Goal: Task Accomplishment & Management: Use online tool/utility

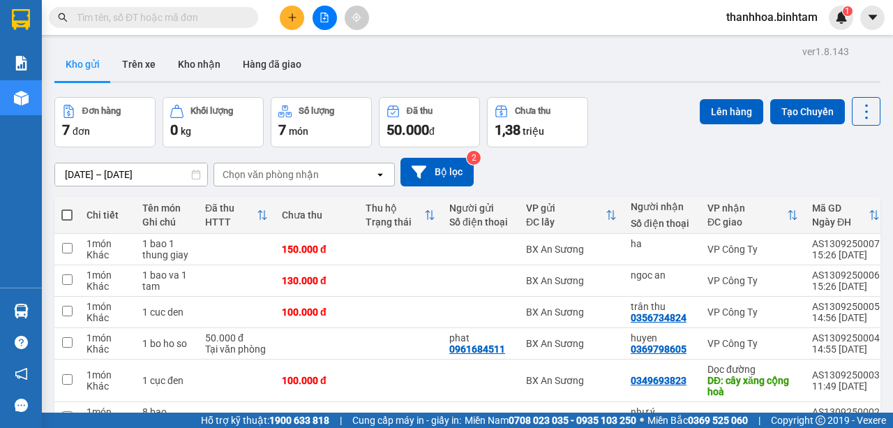
click at [69, 216] on span at bounding box center [66, 214] width 11 height 11
click at [67, 208] on input "checkbox" at bounding box center [67, 208] width 0 height 0
checkbox input "true"
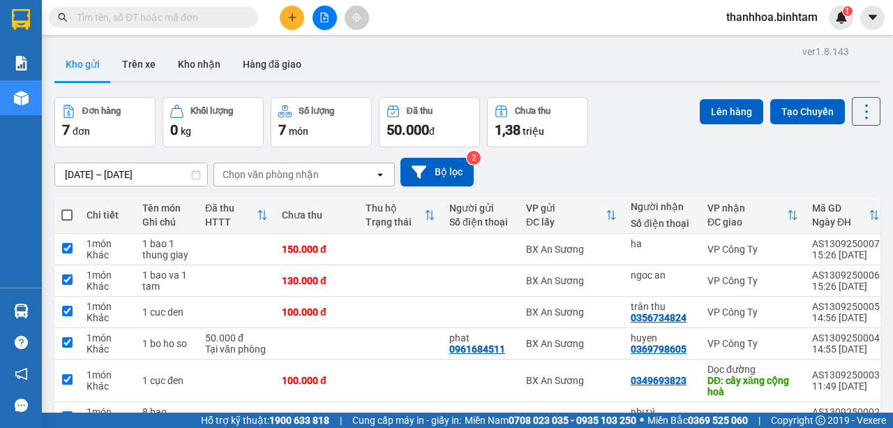
checkbox input "true"
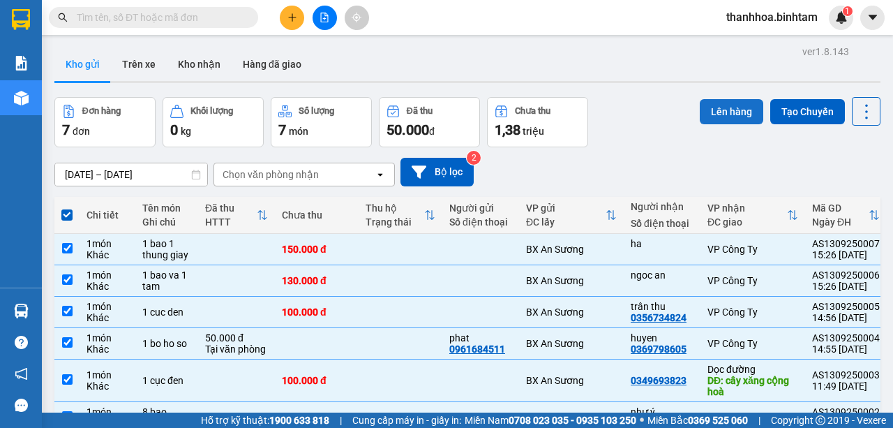
click at [721, 103] on button "Lên hàng" at bounding box center [731, 111] width 63 height 25
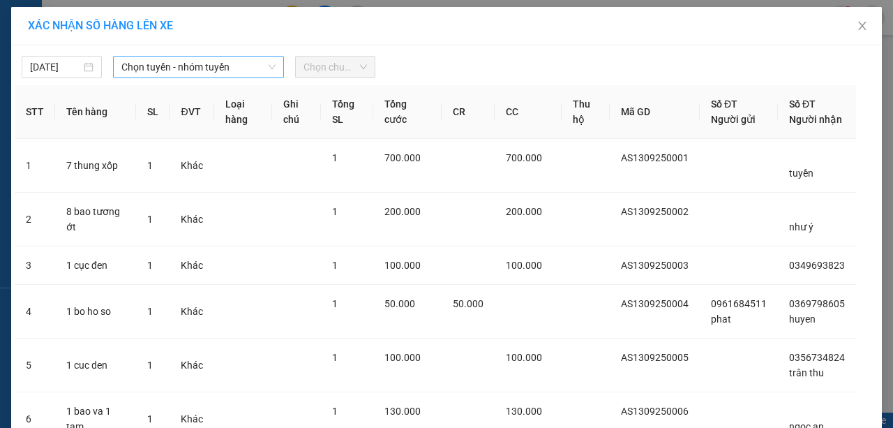
click at [269, 65] on icon "down" at bounding box center [272, 67] width 7 height 5
click at [269, 64] on icon "down" at bounding box center [272, 67] width 8 height 8
click at [268, 66] on icon "down" at bounding box center [272, 67] width 8 height 8
click at [270, 69] on icon "down" at bounding box center [272, 67] width 8 height 8
click at [271, 66] on icon "down" at bounding box center [272, 67] width 8 height 8
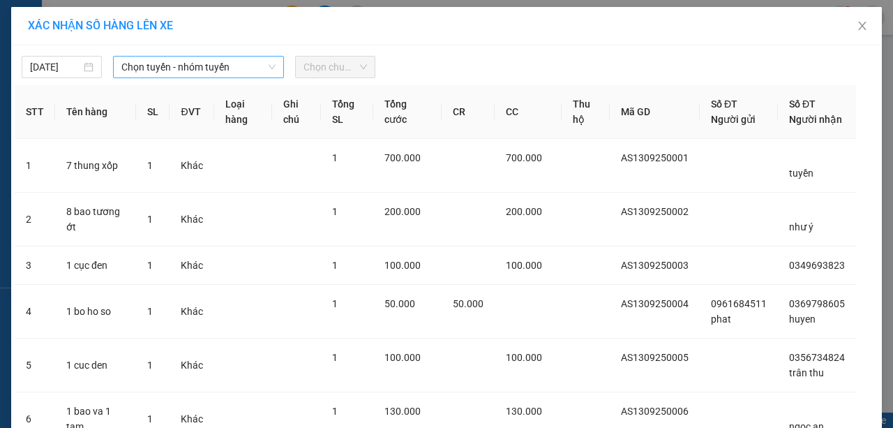
click at [272, 63] on icon "down" at bounding box center [272, 67] width 8 height 8
click at [268, 66] on icon "down" at bounding box center [272, 67] width 8 height 8
click at [269, 68] on icon "down" at bounding box center [272, 67] width 7 height 5
click at [268, 66] on icon "down" at bounding box center [272, 67] width 8 height 8
drag, startPoint x: 180, startPoint y: 52, endPoint x: 152, endPoint y: 66, distance: 30.9
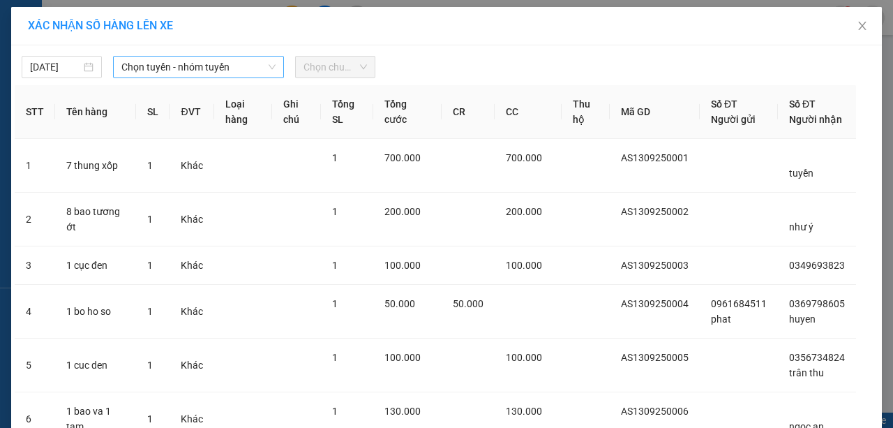
click at [162, 59] on div "[DATE] Chọn tuyến - nhóm tuyến Chọn chuyến" at bounding box center [446, 63] width 863 height 29
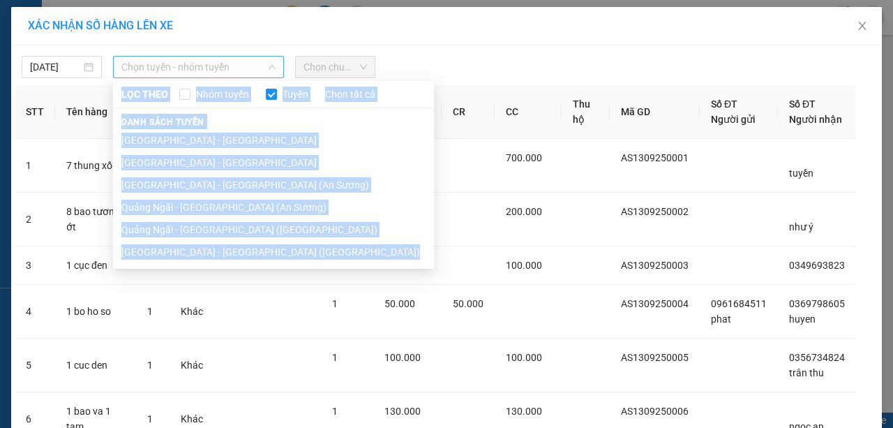
click at [259, 59] on span "Chọn tuyến - nhóm tuyến" at bounding box center [198, 66] width 154 height 21
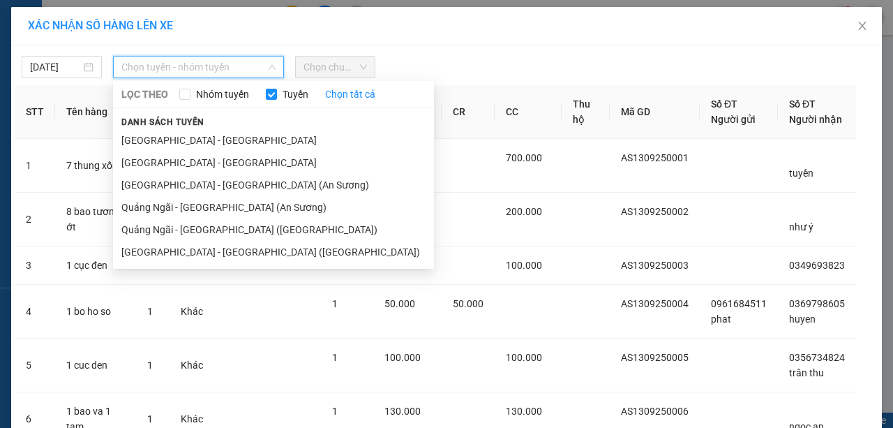
click at [257, 62] on span "Chọn tuyến - nhóm tuyến" at bounding box center [198, 66] width 154 height 21
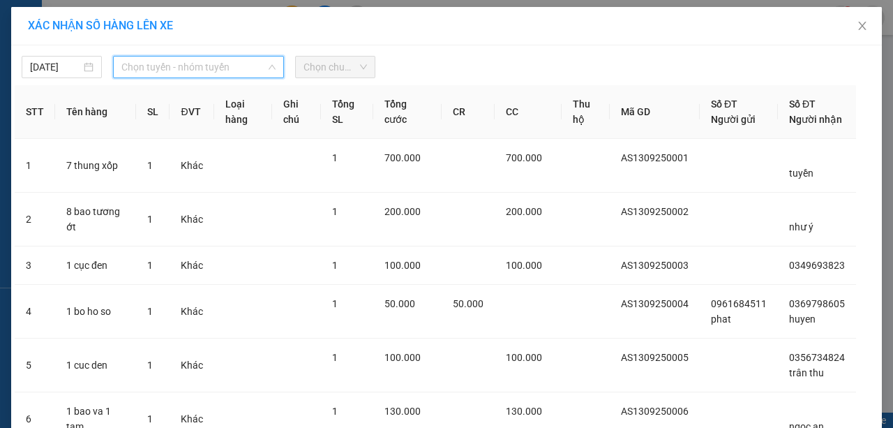
click at [259, 61] on span "Chọn tuyến - nhóm tuyến" at bounding box center [198, 66] width 154 height 21
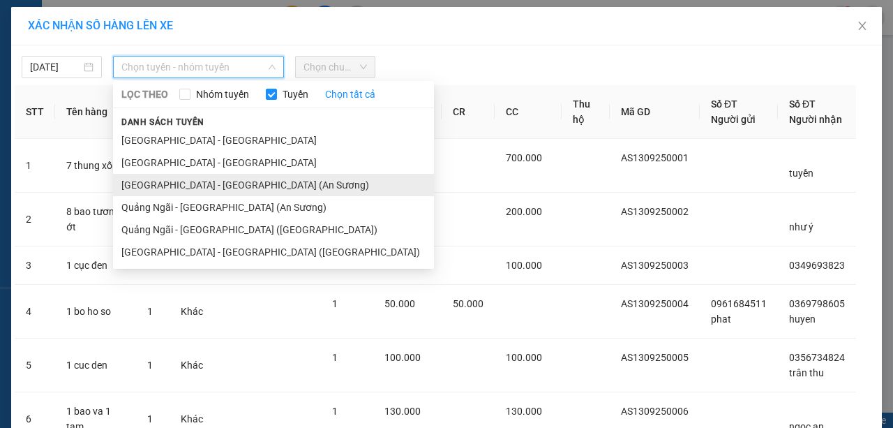
click at [219, 186] on li "[GEOGRAPHIC_DATA] - [GEOGRAPHIC_DATA] (An Sương)" at bounding box center [273, 185] width 321 height 22
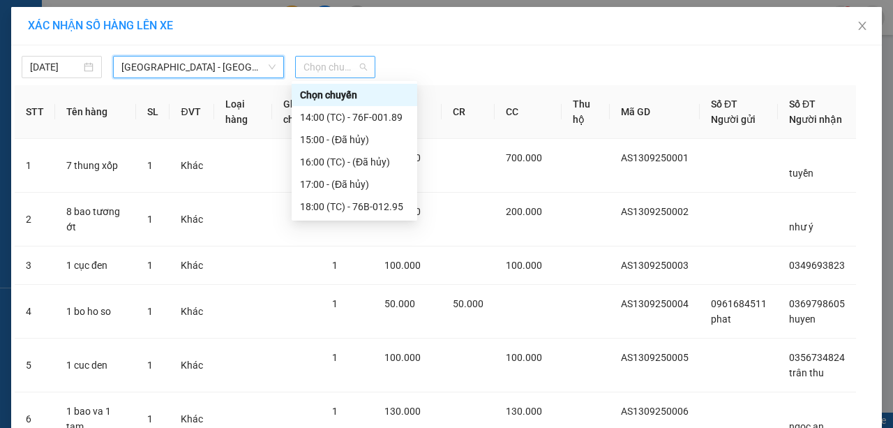
click at [364, 64] on div "Chọn chuyến" at bounding box center [335, 67] width 80 height 22
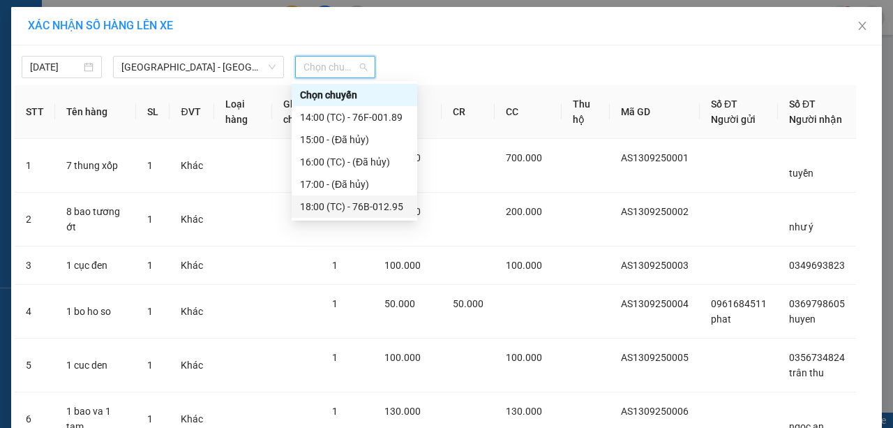
click at [393, 209] on div "18:00 (TC) - 76B-012.95" at bounding box center [354, 206] width 109 height 15
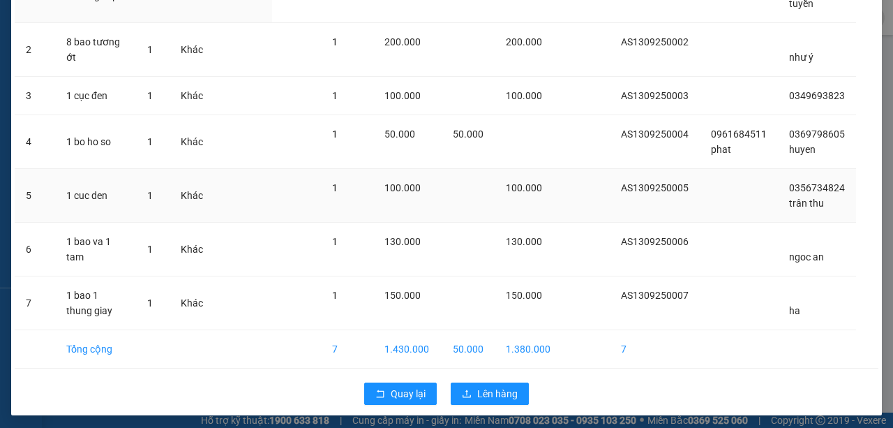
scroll to position [195, 0]
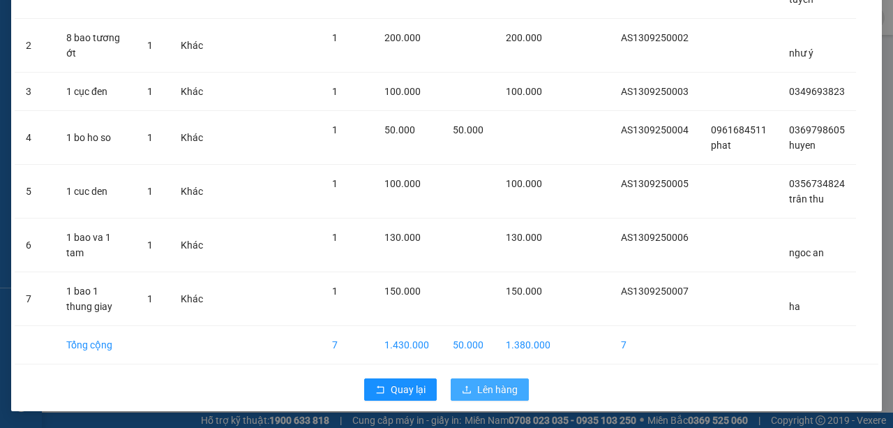
click at [507, 389] on span "Lên hàng" at bounding box center [497, 389] width 40 height 15
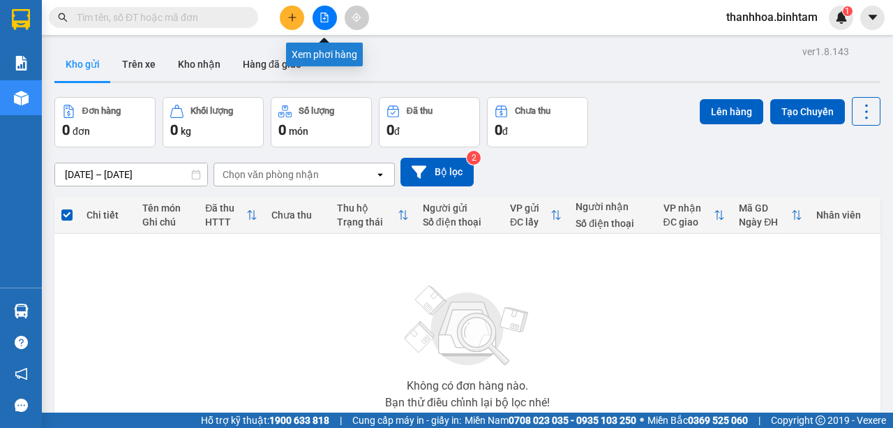
click at [326, 12] on button at bounding box center [324, 18] width 24 height 24
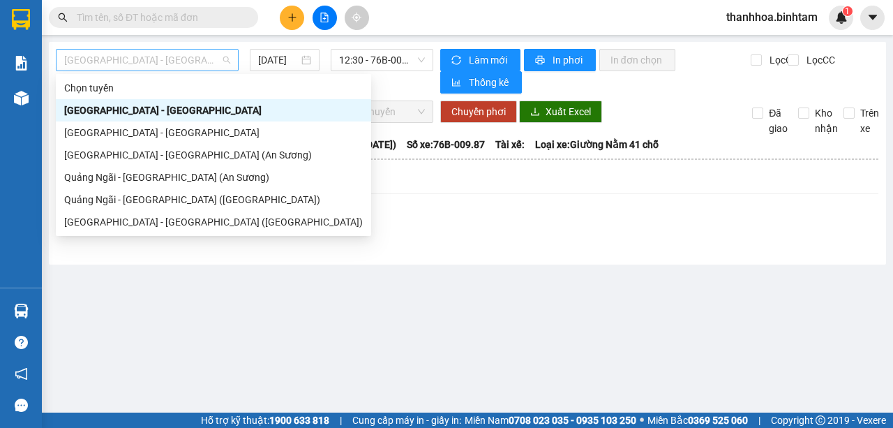
click at [235, 60] on div "[GEOGRAPHIC_DATA] - [GEOGRAPHIC_DATA]" at bounding box center [147, 60] width 183 height 22
click at [199, 158] on div "[GEOGRAPHIC_DATA] - [GEOGRAPHIC_DATA] (An Sương)" at bounding box center [213, 154] width 299 height 15
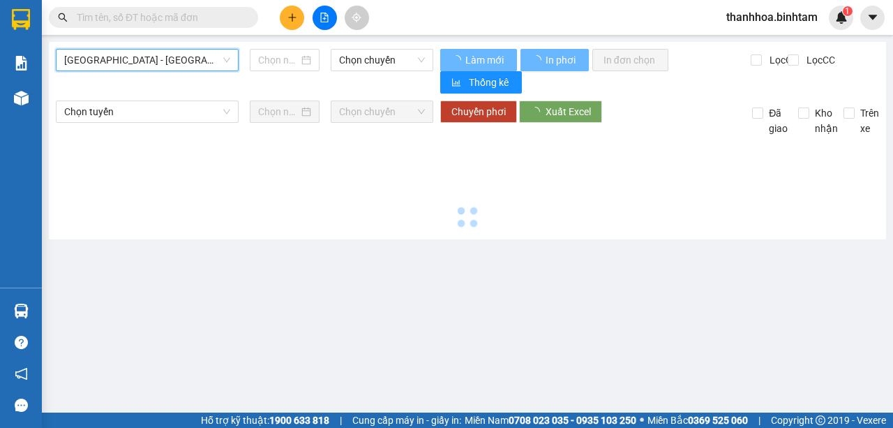
type input "[DATE]"
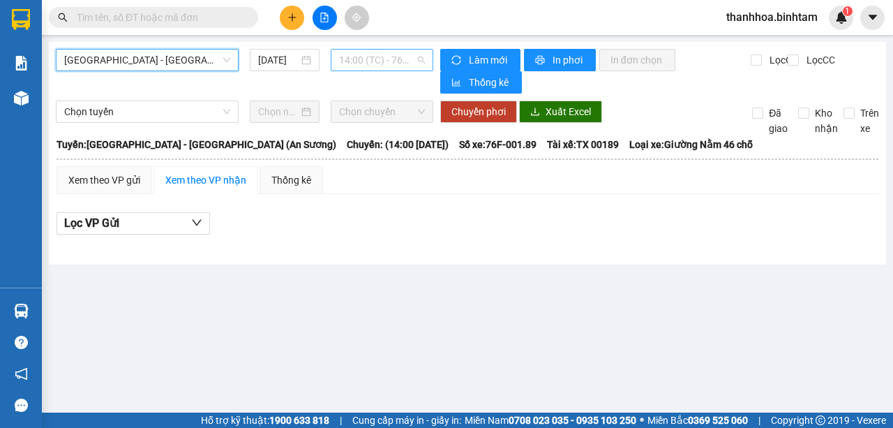
click at [420, 55] on span "14:00 (TC) - 76F-001.89" at bounding box center [381, 60] width 85 height 21
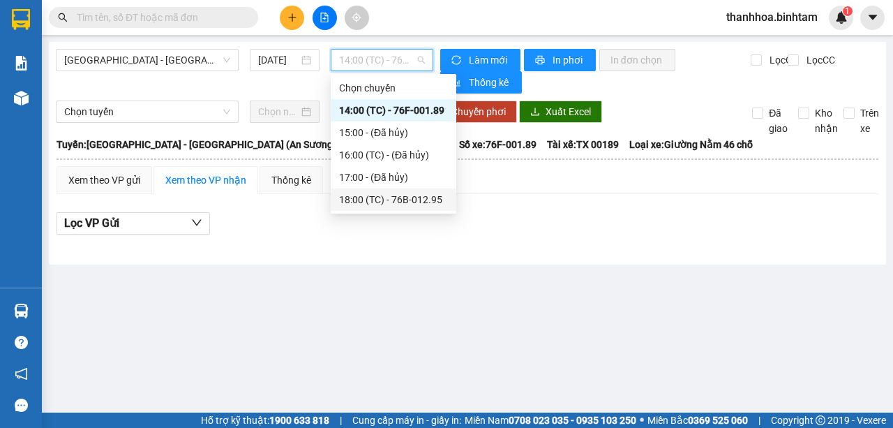
click at [411, 199] on div "18:00 (TC) - 76B-012.95" at bounding box center [393, 199] width 109 height 15
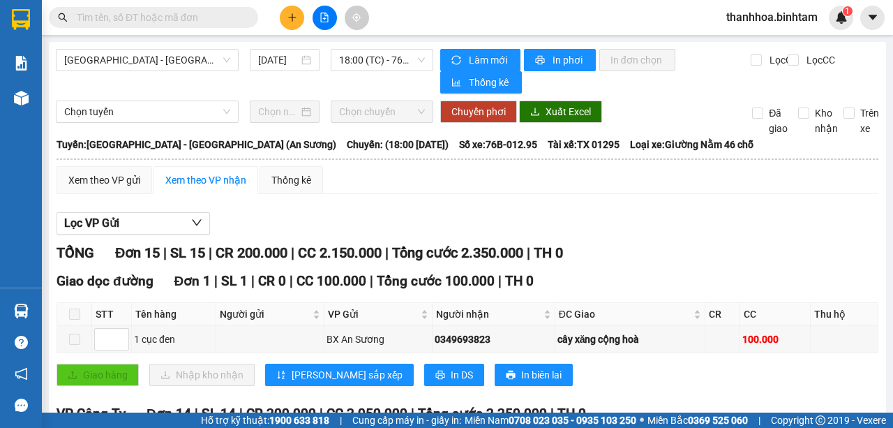
click at [227, 179] on div "Xem theo VP nhận" at bounding box center [205, 179] width 81 height 15
click at [138, 179] on div "Xem theo VP gửi" at bounding box center [104, 179] width 72 height 15
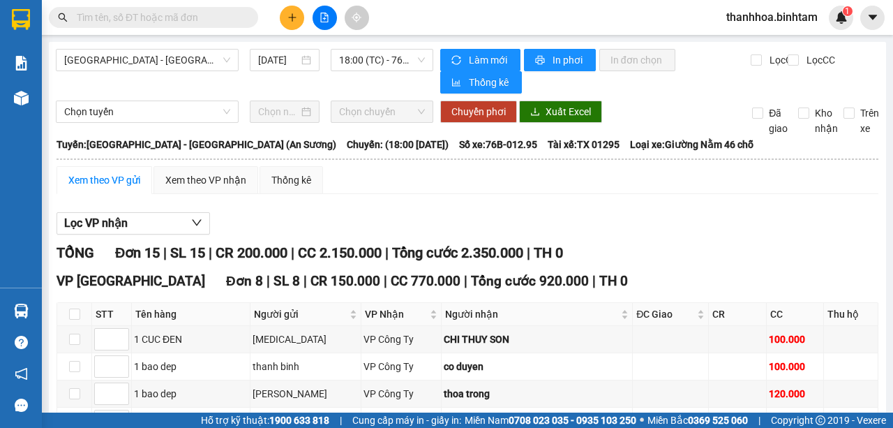
click at [135, 178] on div "Xem theo VP gửi" at bounding box center [104, 179] width 72 height 15
click at [126, 178] on div "Xem theo VP gửi" at bounding box center [104, 179] width 72 height 15
click at [195, 217] on icon "down" at bounding box center [196, 222] width 11 height 11
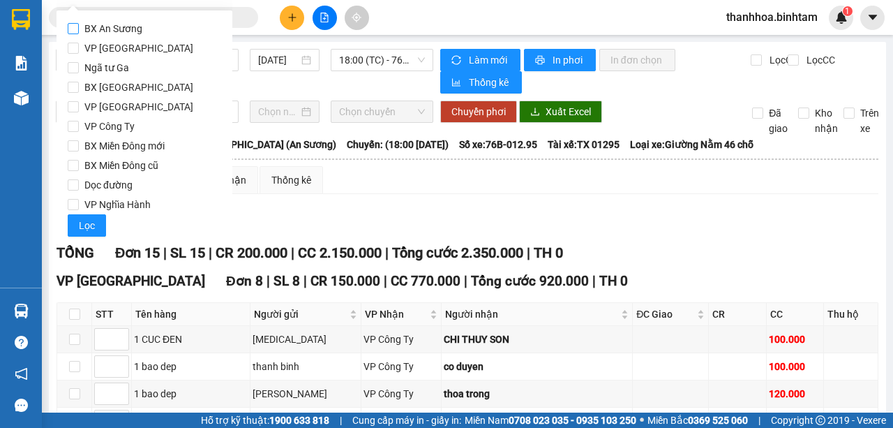
click at [152, 31] on label "BX An Sương" at bounding box center [144, 29] width 153 height 20
click at [79, 31] on input "BX An Sương" at bounding box center [73, 28] width 11 height 11
checkbox input "true"
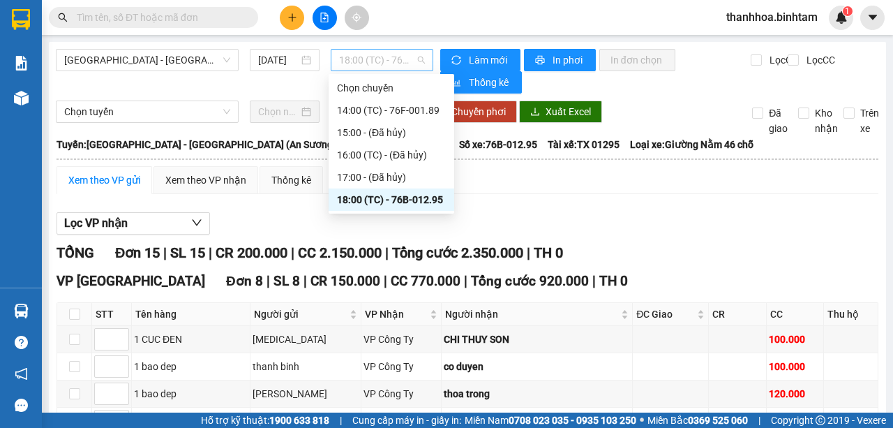
click at [417, 56] on span "18:00 (TC) - 76B-012.95" at bounding box center [381, 60] width 85 height 21
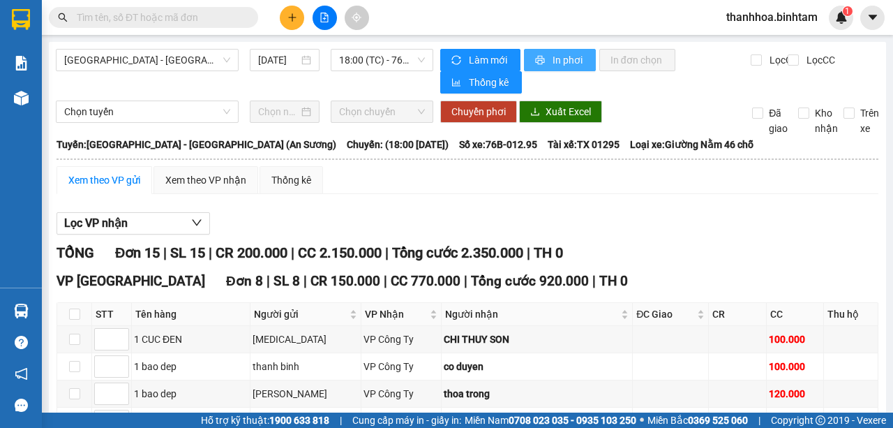
click at [579, 63] on span "In phơi" at bounding box center [568, 59] width 32 height 15
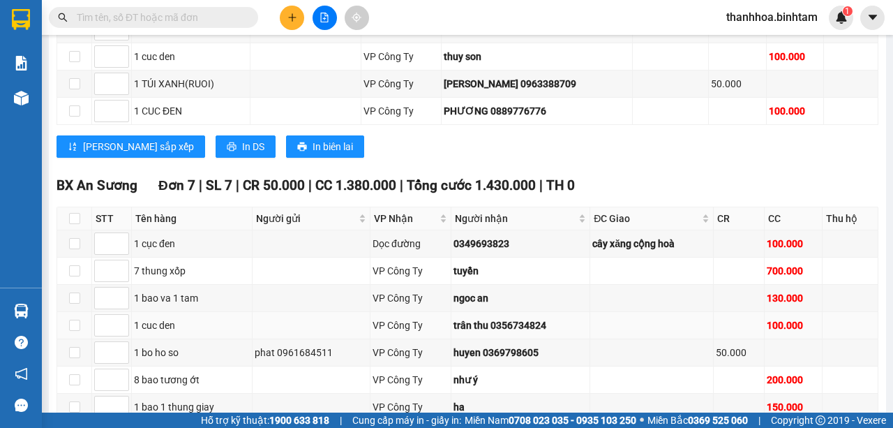
scroll to position [465, 0]
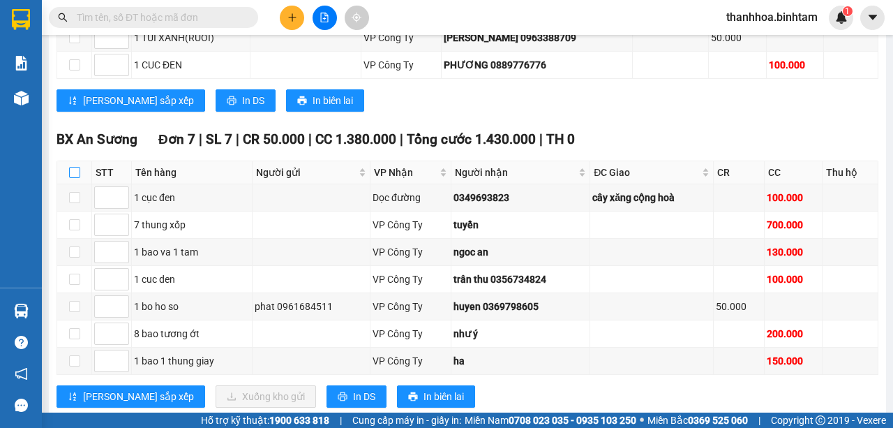
click at [73, 168] on input "checkbox" at bounding box center [74, 172] width 11 height 11
checkbox input "true"
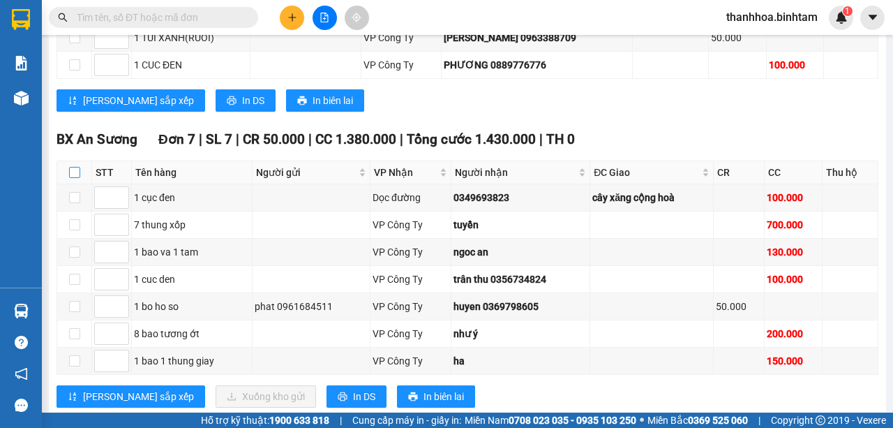
checkbox input "true"
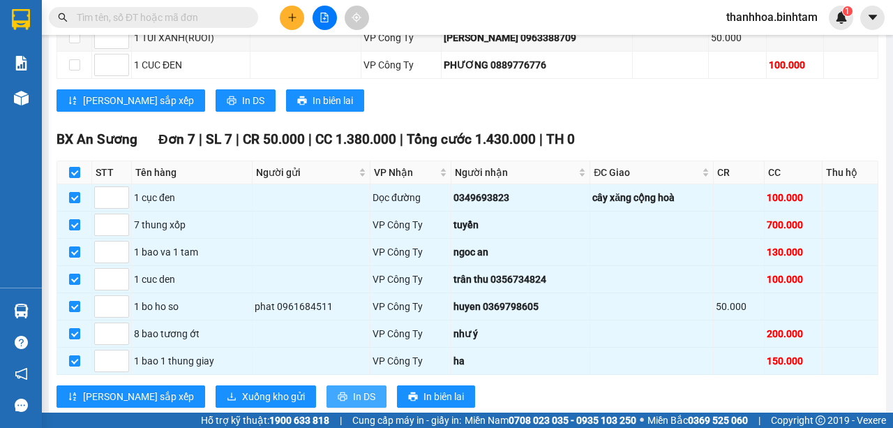
click at [353, 388] on span "In DS" at bounding box center [364, 395] width 22 height 15
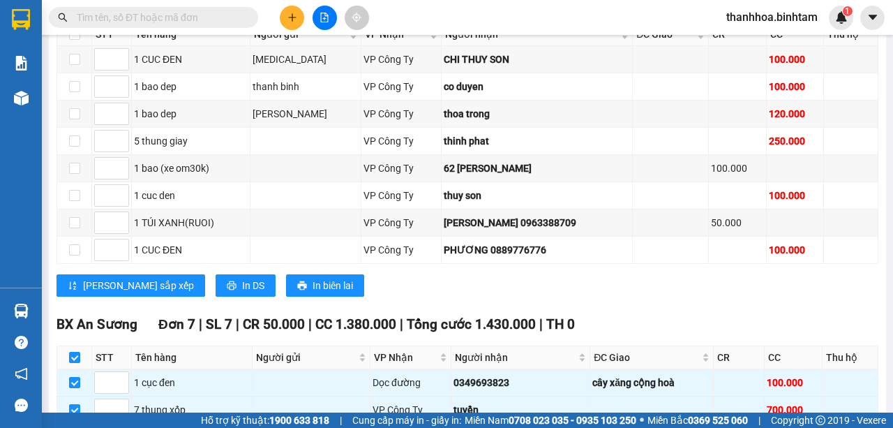
scroll to position [279, 0]
